Goal: Task Accomplishment & Management: Use online tool/utility

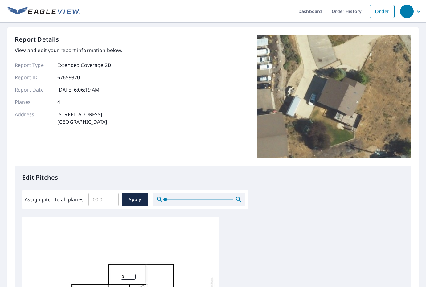
scroll to position [6, 0]
click at [101, 205] on input "Assign pitch to all planes" at bounding box center [104, 199] width 30 height 17
click at [113, 198] on input "0.1" at bounding box center [104, 199] width 30 height 17
click at [113, 198] on input "0.2" at bounding box center [104, 199] width 30 height 17
click at [113, 198] on input "0.3" at bounding box center [104, 199] width 30 height 17
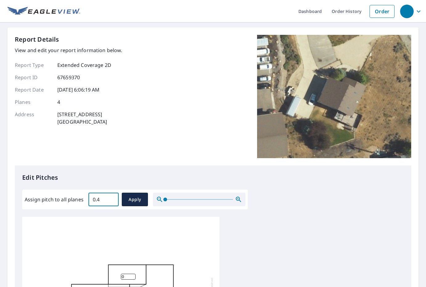
click at [113, 198] on input "0.4" at bounding box center [104, 199] width 30 height 17
click at [113, 198] on input "0.5" at bounding box center [104, 199] width 30 height 17
click at [113, 198] on input "0.6" at bounding box center [104, 199] width 30 height 17
click at [113, 198] on input "0.7" at bounding box center [104, 199] width 30 height 17
click at [113, 198] on input "0.8" at bounding box center [104, 199] width 30 height 17
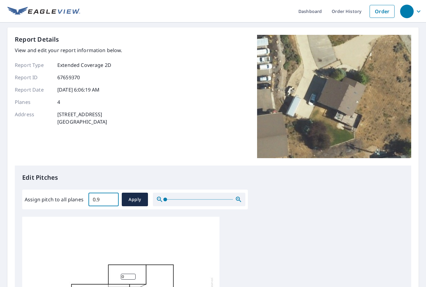
click at [113, 198] on input "0.9" at bounding box center [104, 199] width 30 height 17
drag, startPoint x: 106, startPoint y: 201, endPoint x: 83, endPoint y: 200, distance: 23.2
click at [83, 200] on div "Assign pitch to all planes 0.9 ​ Apply" at bounding box center [135, 200] width 221 height 14
type input "5"
click at [142, 206] on button "Apply" at bounding box center [135, 200] width 26 height 14
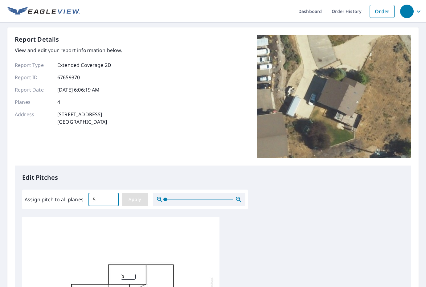
type input "5"
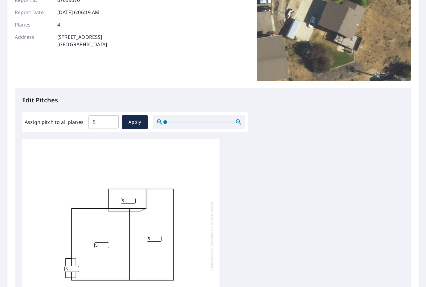
scroll to position [0, 0]
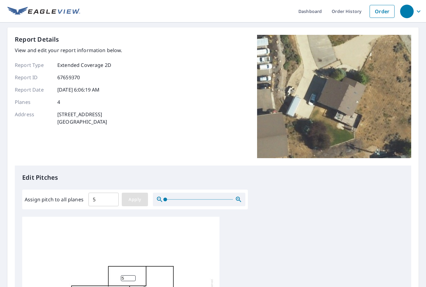
click at [137, 197] on span "Apply" at bounding box center [135, 200] width 16 height 8
click at [135, 201] on span "Apply" at bounding box center [135, 200] width 16 height 8
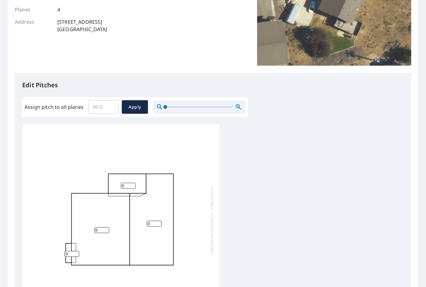
scroll to position [6, 0]
click at [112, 105] on input "0.1" at bounding box center [104, 106] width 30 height 17
drag, startPoint x: 103, startPoint y: 106, endPoint x: 82, endPoint y: 111, distance: 21.0
click at [84, 111] on div "Assign pitch to all planes 0.1 ​ Apply" at bounding box center [135, 107] width 221 height 14
type input "5"
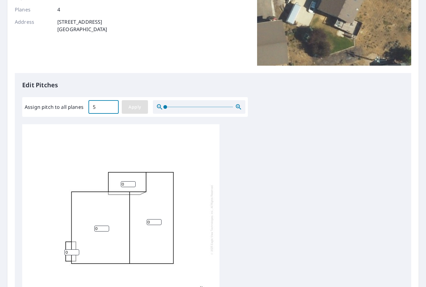
click at [124, 109] on button "Apply" at bounding box center [135, 107] width 26 height 14
type input "5"
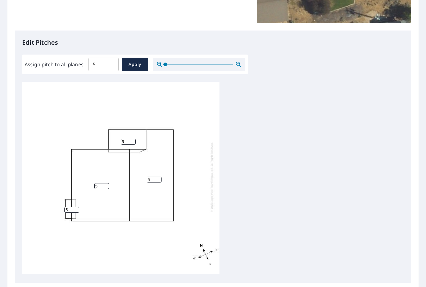
scroll to position [201, 0]
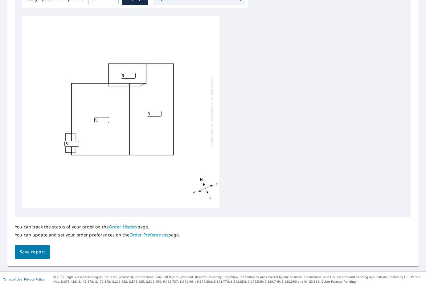
click at [22, 256] on span "Save report" at bounding box center [32, 252] width 25 height 8
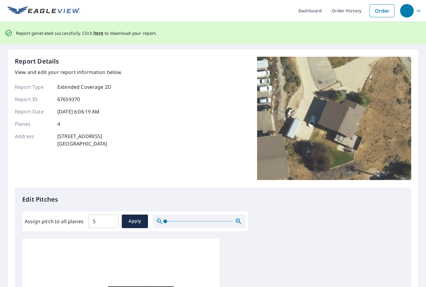
scroll to position [0, 0]
